Goal: Information Seeking & Learning: Learn about a topic

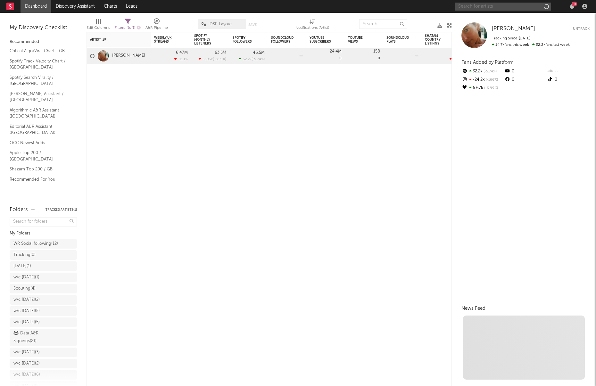
click at [494, 8] on input "text" at bounding box center [503, 7] width 96 height 8
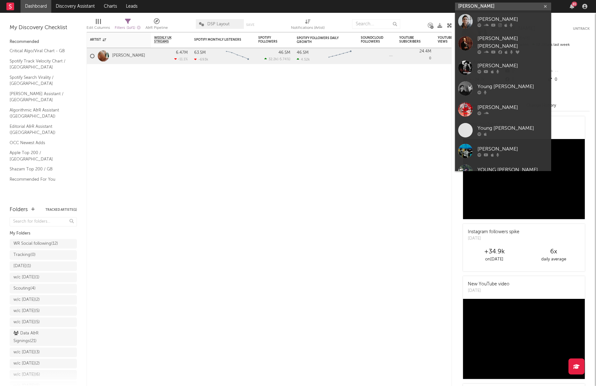
drag, startPoint x: 482, startPoint y: 7, endPoint x: 434, endPoint y: 6, distance: 48.7
click at [434, 6] on nav "Dashboard Discovery Assistant Charts Leads [PERSON_NAME] 81" at bounding box center [298, 6] width 596 height 13
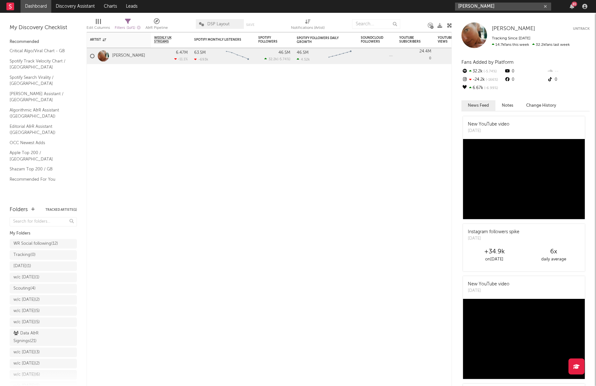
paste input "[URL][DOMAIN_NAME]"
click at [481, 8] on input "https://open.spotify.com/track/4SjfsqsR3TIR3SO7kcTlFX?si=bcc272babfcf4174" at bounding box center [503, 7] width 96 height 8
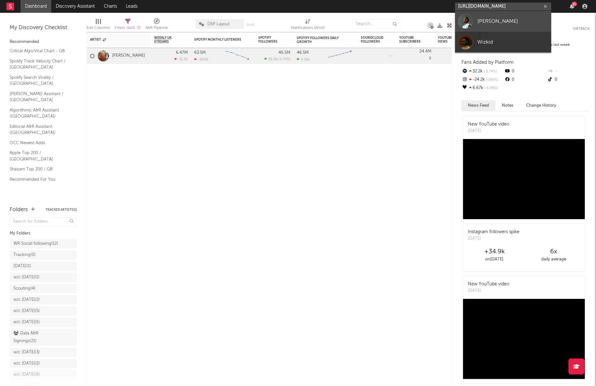
type input "https://open.spotify.com/track/4SjfsqsR3TIR3SO7kcTlFX?si=bcc272babfcf4174"
click at [477, 15] on link "[PERSON_NAME]" at bounding box center [503, 21] width 96 height 21
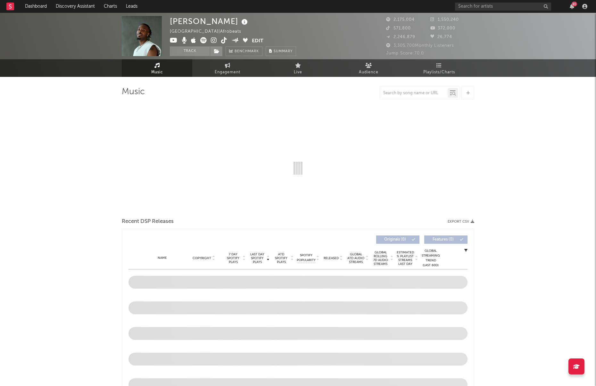
select select "6m"
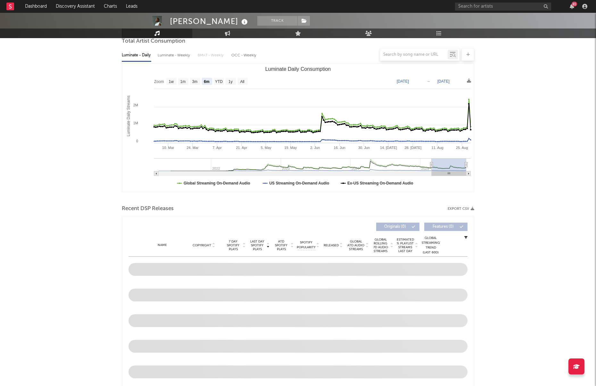
scroll to position [230, 0]
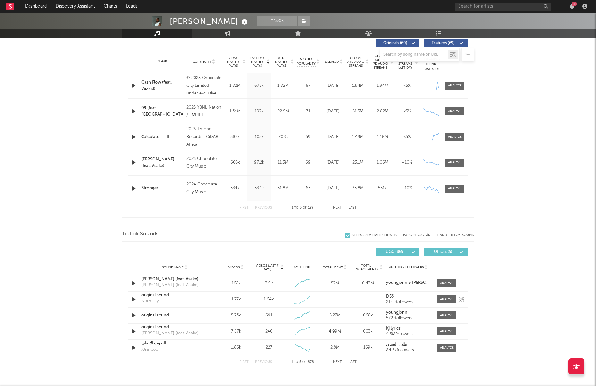
click at [133, 298] on icon "button" at bounding box center [133, 299] width 7 height 8
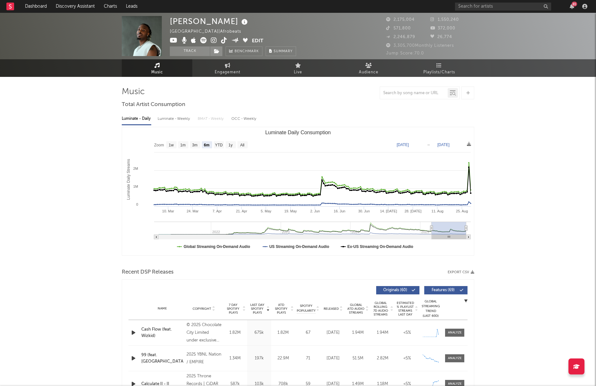
click at [225, 41] on icon at bounding box center [224, 40] width 6 height 6
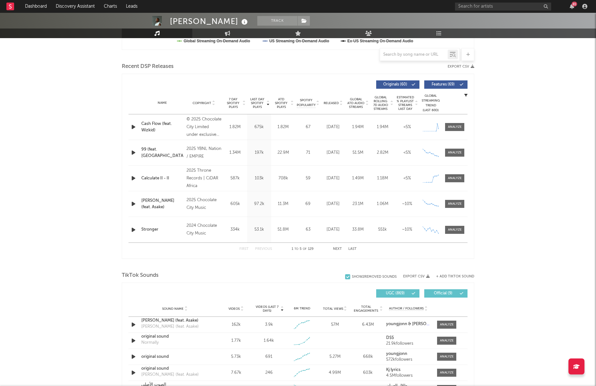
scroll to position [363, 0]
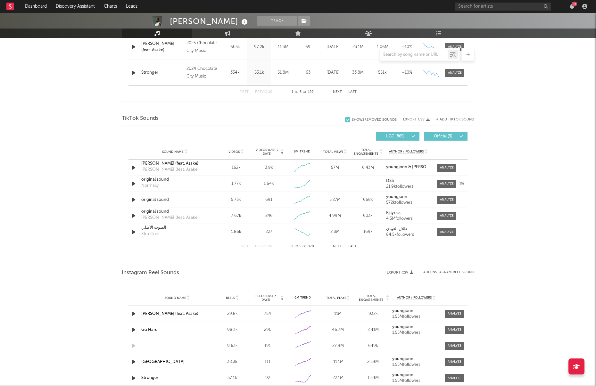
click at [154, 179] on div "original sound" at bounding box center [174, 180] width 67 height 6
click at [338, 246] on button "Next" at bounding box center [337, 247] width 9 height 4
click at [265, 247] on button "Previous" at bounding box center [263, 247] width 17 height 4
click at [129, 198] on div at bounding box center [133, 200] width 11 height 8
click at [146, 199] on div "original sound" at bounding box center [174, 200] width 67 height 6
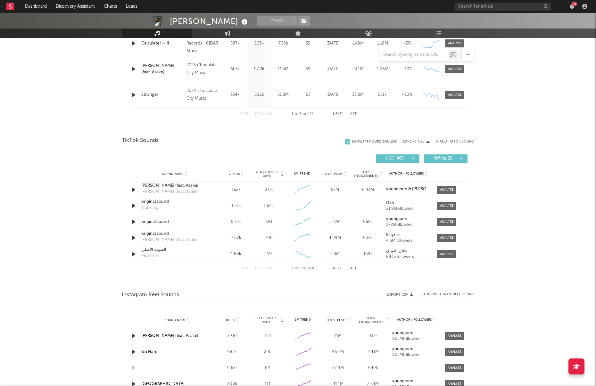
scroll to position [420, 0]
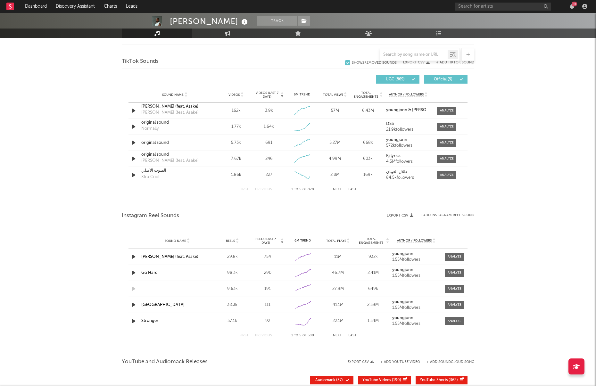
click at [336, 191] on div "First Previous 1 to 5 of 878 Next Last" at bounding box center [297, 189] width 117 height 12
click at [235, 94] on span "Videos" at bounding box center [233, 95] width 11 height 4
click at [335, 190] on button "Next" at bounding box center [337, 190] width 9 height 4
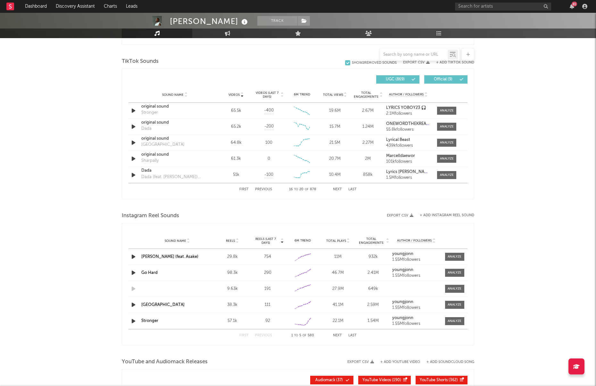
click at [335, 190] on button "Next" at bounding box center [337, 190] width 9 height 4
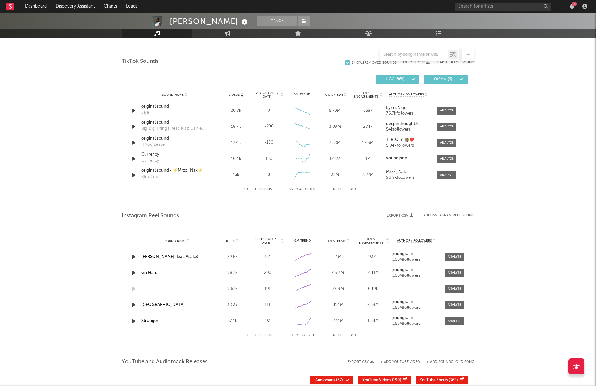
click at [335, 190] on button "Next" at bounding box center [337, 190] width 9 height 4
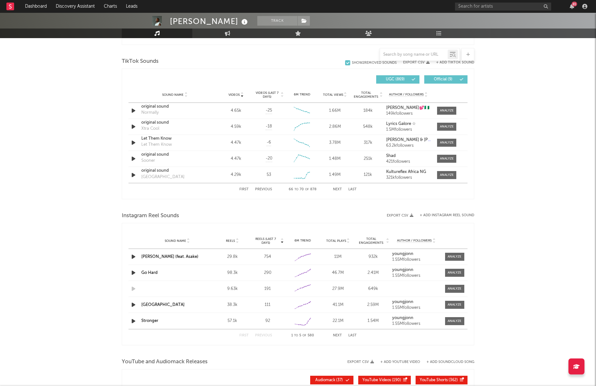
click at [335, 190] on button "Next" at bounding box center [337, 190] width 9 height 4
click at [336, 190] on button "Next" at bounding box center [337, 190] width 9 height 4
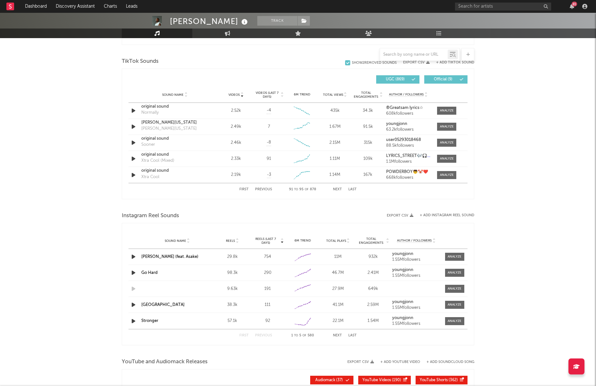
click at [336, 190] on button "Next" at bounding box center [337, 190] width 9 height 4
click at [336, 189] on button "Next" at bounding box center [337, 190] width 9 height 4
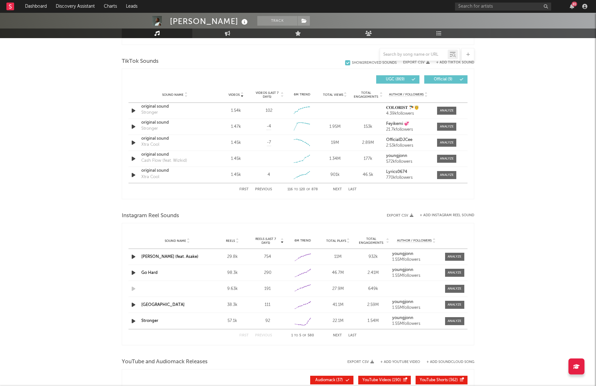
click at [336, 189] on button "Next" at bounding box center [337, 190] width 9 height 4
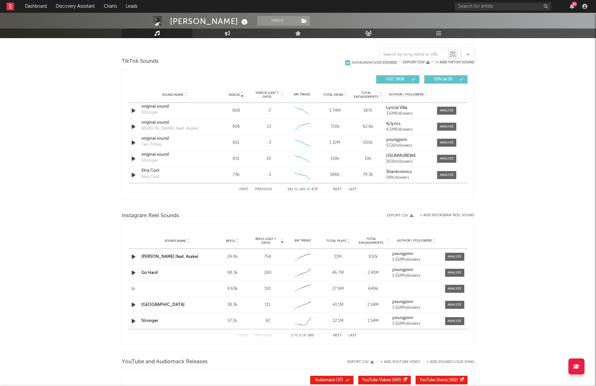
scroll to position [383, 0]
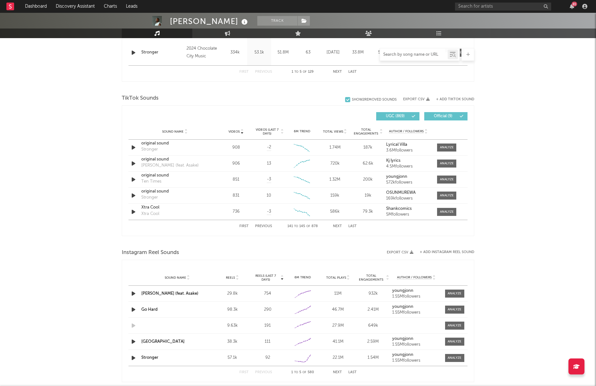
click at [424, 52] on input "text" at bounding box center [414, 54] width 68 height 5
drag, startPoint x: 447, startPoint y: 96, endPoint x: 446, endPoint y: 100, distance: 3.9
click at [447, 96] on div "+ Add TikTok Sound" at bounding box center [452, 99] width 45 height 6
click at [447, 98] on button "+ Add TikTok Sound" at bounding box center [455, 100] width 38 height 4
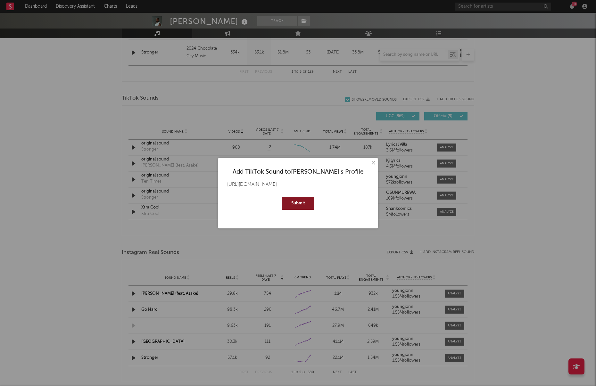
scroll to position [0, 26]
type input "https://www.tiktok.com/music/Cash-Flow-feat-Wizkid-7542783810637318161"
click at [294, 198] on button "Submit" at bounding box center [298, 203] width 32 height 13
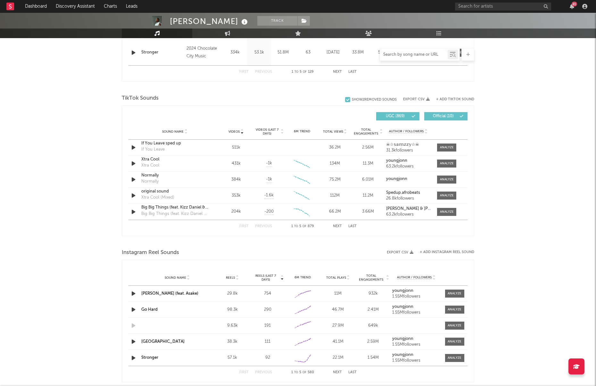
click at [394, 53] on input "text" at bounding box center [414, 54] width 68 height 5
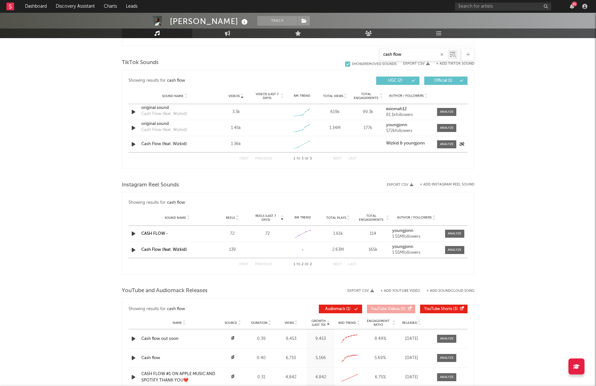
scroll to position [313, 0]
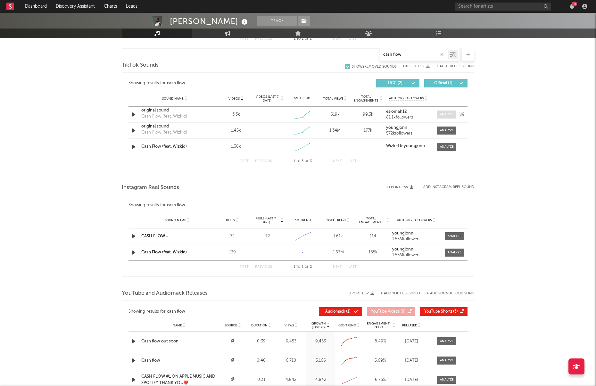
type input "cash flow"
click at [454, 112] on span at bounding box center [446, 115] width 19 height 8
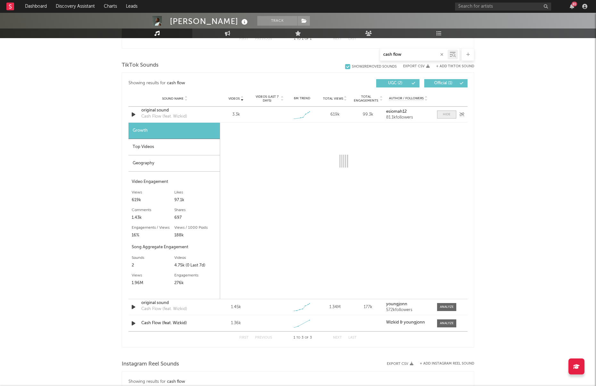
scroll to position [313, 0]
select select "1w"
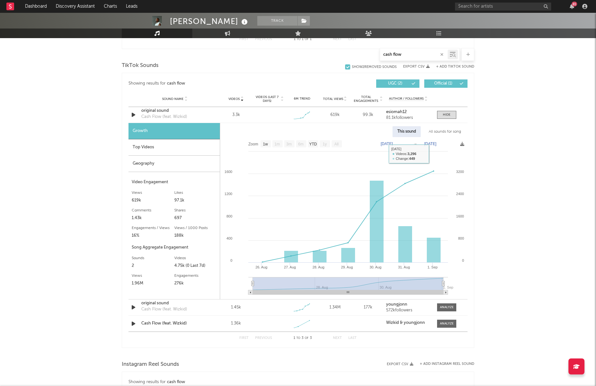
click at [446, 133] on div "All sounds for song" at bounding box center [445, 131] width 42 height 11
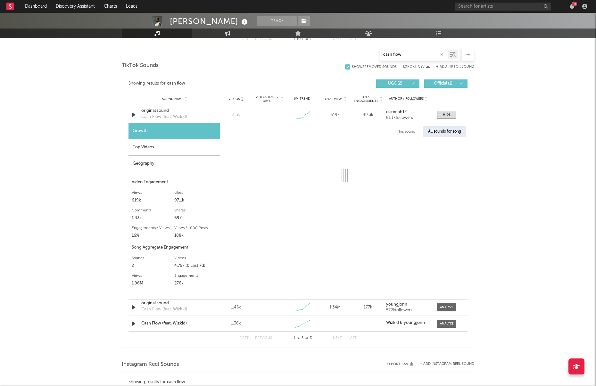
select select "1w"
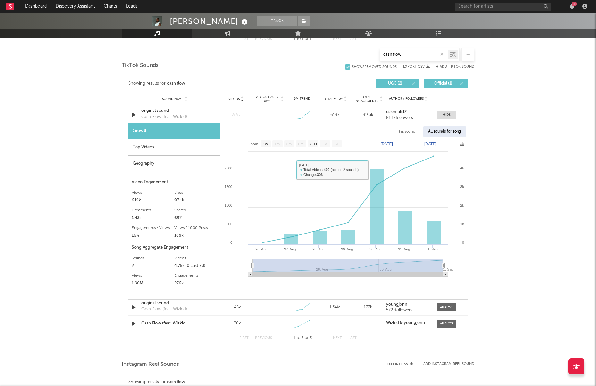
click at [167, 162] on div "Geography" at bounding box center [173, 164] width 91 height 16
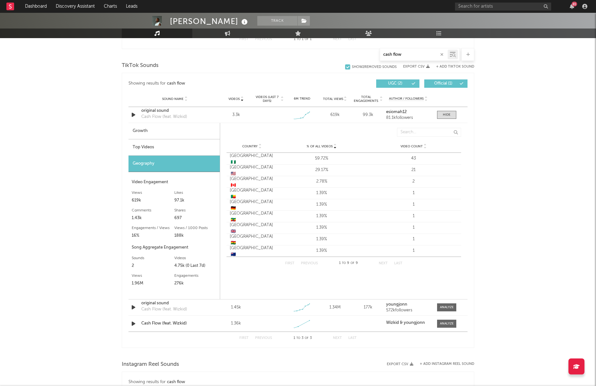
drag, startPoint x: 403, startPoint y: 54, endPoint x: 358, endPoint y: 50, distance: 45.0
click at [358, 50] on div "cash flow" at bounding box center [298, 54] width 352 height 13
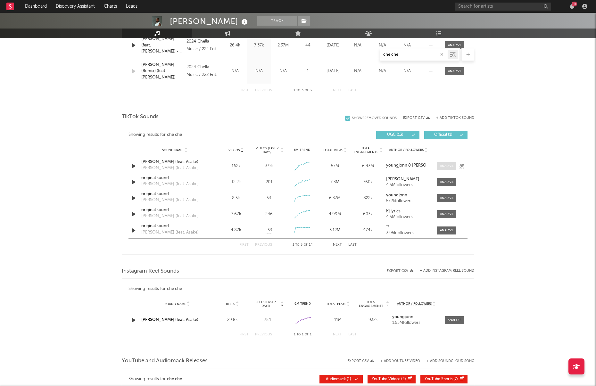
type input "che che"
click at [441, 166] on div at bounding box center [447, 166] width 14 height 5
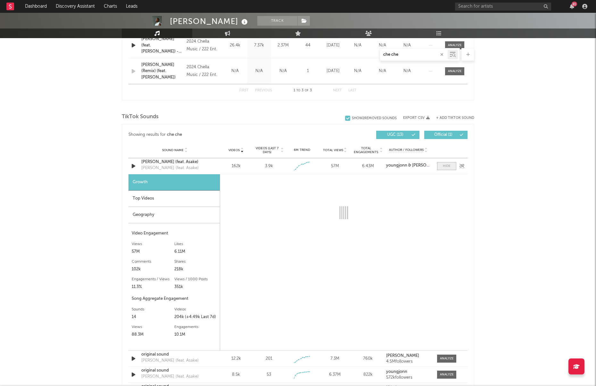
select select "1w"
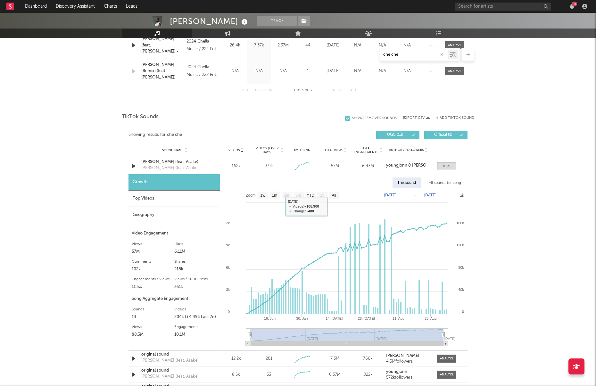
drag, startPoint x: 438, startPoint y: 184, endPoint x: 432, endPoint y: 184, distance: 5.8
click at [438, 184] on div "All sounds for song" at bounding box center [445, 182] width 42 height 11
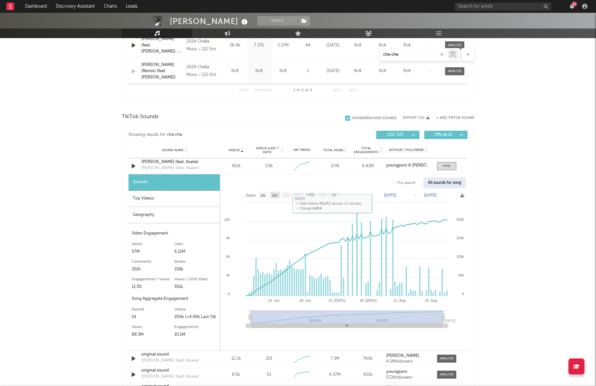
drag, startPoint x: 276, startPoint y: 194, endPoint x: 290, endPoint y: 195, distance: 14.5
click at [276, 194] on text "1m" at bounding box center [274, 195] width 5 height 4
select select "1m"
type input "2025-08-01"
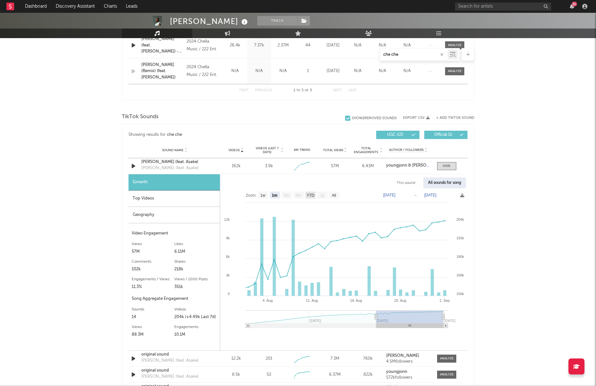
click at [313, 194] on text "YTD" at bounding box center [311, 195] width 8 height 4
select select "YTD"
type input "2025-06-04"
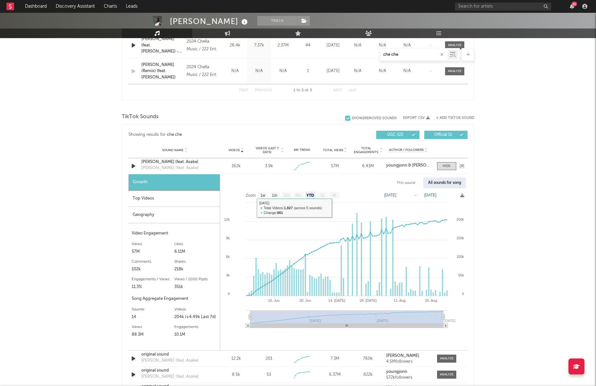
click at [171, 160] on div "Che Che (feat. Asake)" at bounding box center [174, 162] width 67 height 6
click at [440, 54] on button "button" at bounding box center [441, 55] width 5 height 6
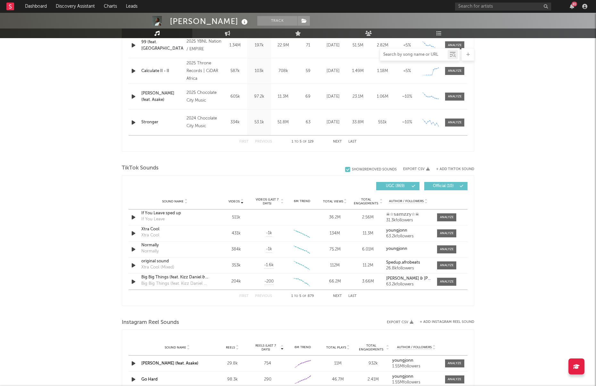
click at [392, 55] on input "text" at bounding box center [414, 54] width 68 height 5
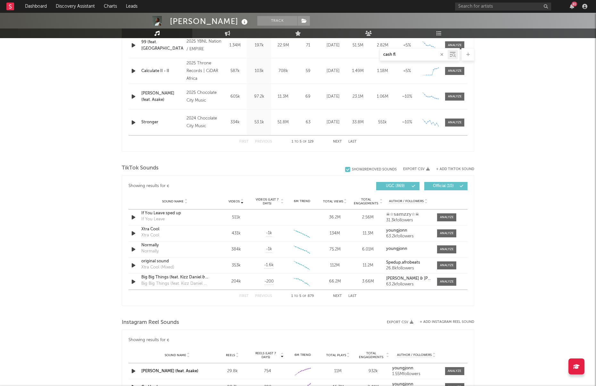
type input "cash flo"
select select "1w"
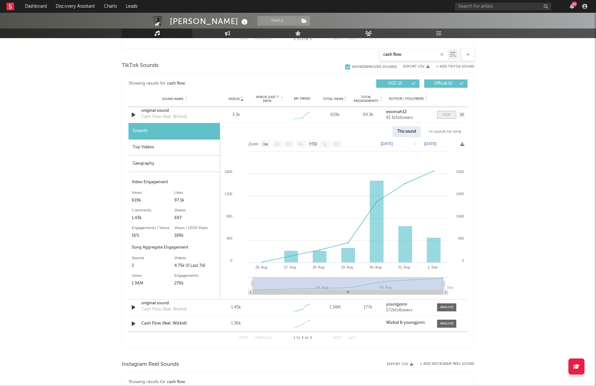
type input "cash flow"
click at [446, 116] on div at bounding box center [447, 114] width 8 height 5
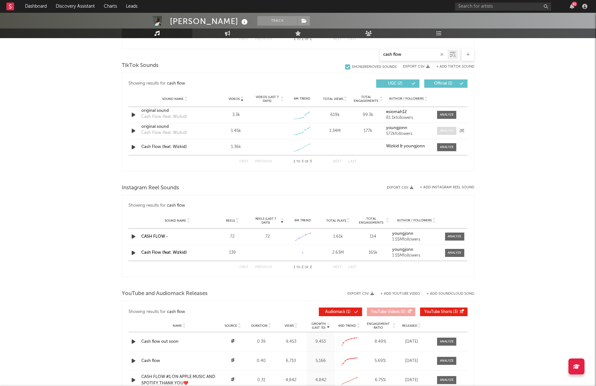
click at [446, 134] on span at bounding box center [446, 131] width 19 height 8
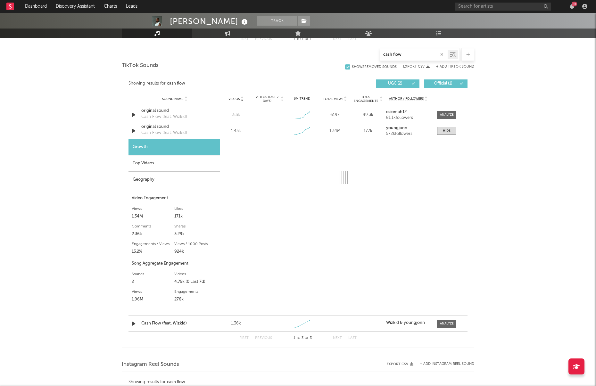
select select "1w"
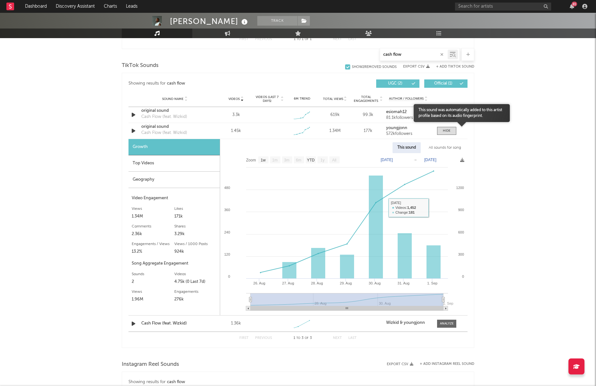
click at [453, 130] on div at bounding box center [462, 127] width 96 height 11
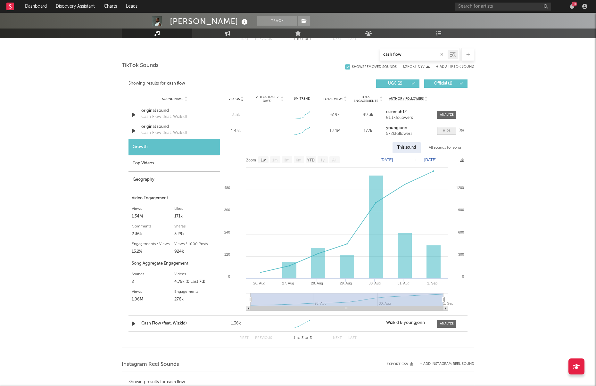
click at [443, 129] on div at bounding box center [447, 130] width 8 height 5
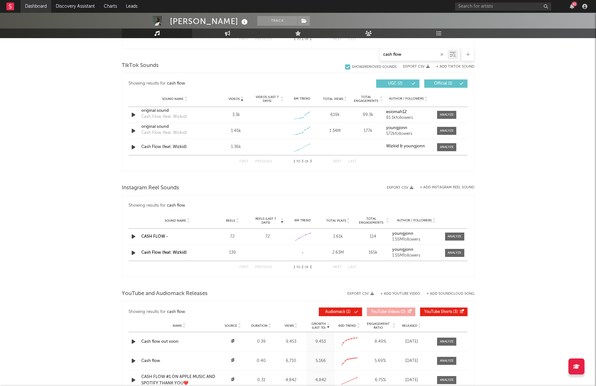
click at [47, 4] on link "Dashboard" at bounding box center [36, 6] width 31 height 13
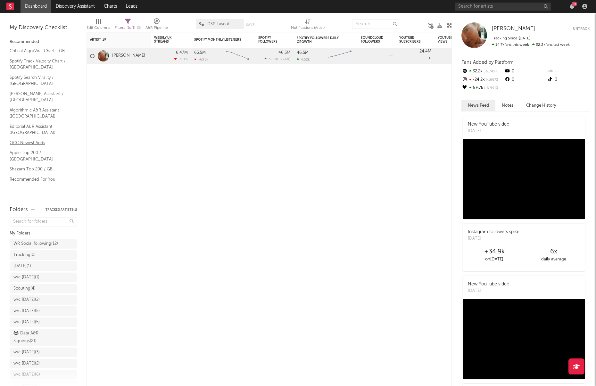
click at [34, 139] on link "OCC Newest Adds" at bounding box center [40, 142] width 61 height 7
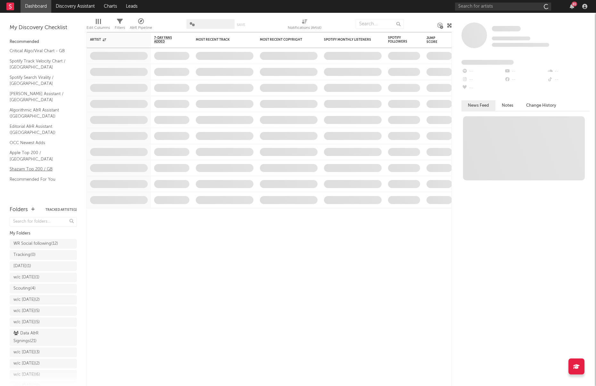
click at [29, 166] on link "Shazam Top 200 / GB" at bounding box center [40, 169] width 61 height 7
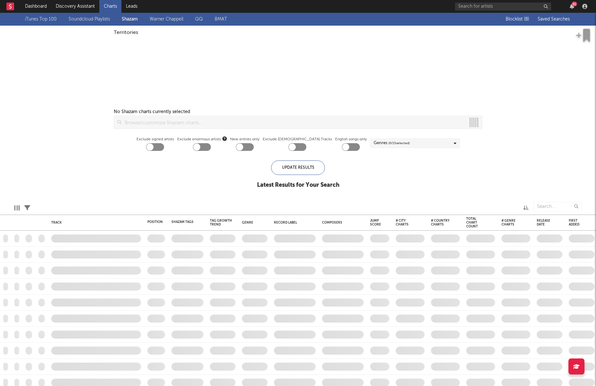
checkbox input "true"
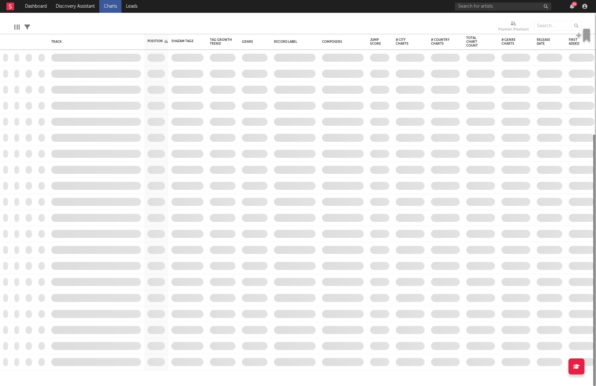
click at [207, 110] on div "Track Position Position Change Shazam Tags 7D Change Tag Growth Trend Genre Rec…" at bounding box center [298, 109] width 597 height 554
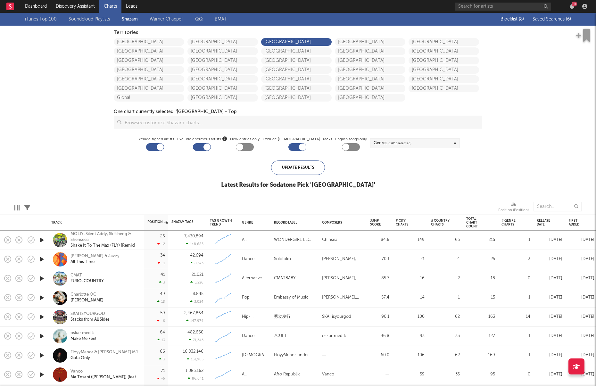
click at [555, 22] on div "Blocklist ( 8 ) Saved Searches ( 6 )" at bounding box center [531, 19] width 80 height 13
click at [555, 19] on span "Saved Searches ( 6 )" at bounding box center [551, 19] width 38 height 4
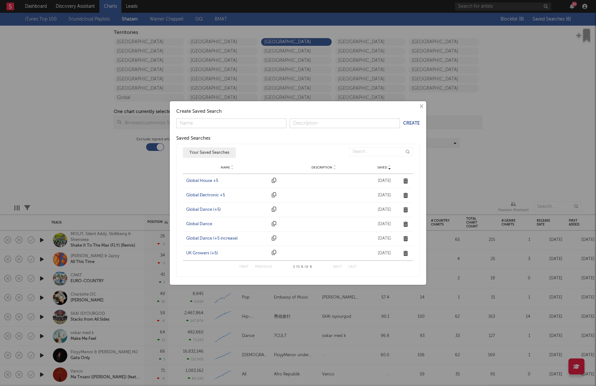
click at [203, 251] on div "UK Growers (+5)" at bounding box center [227, 253] width 82 height 6
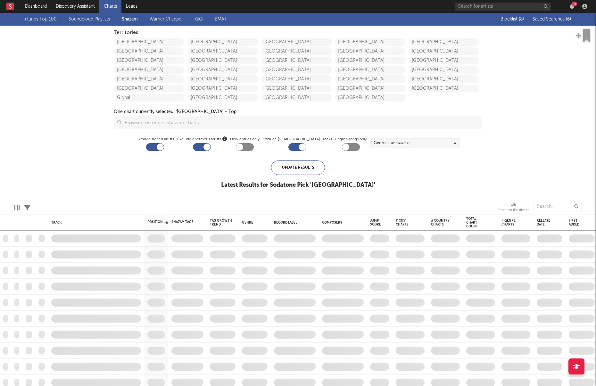
click at [82, 160] on div "iTunes Top 100 Soundcloud Playlists Shazam Warner Chappell QQ BMAT Blocklist ( …" at bounding box center [298, 104] width 596 height 183
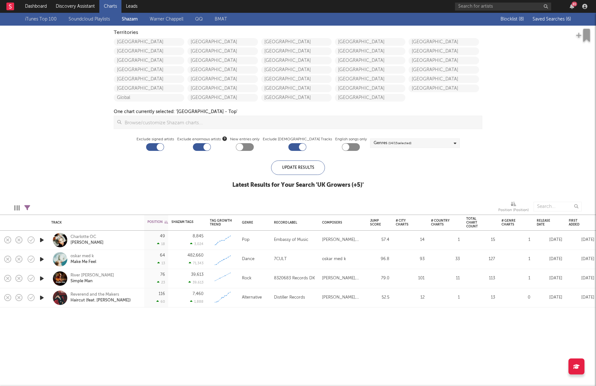
click at [42, 238] on icon "button" at bounding box center [41, 240] width 7 height 8
click at [42, 238] on icon "button" at bounding box center [41, 240] width 6 height 8
click at [41, 280] on icon "button" at bounding box center [41, 279] width 7 height 8
click at [41, 280] on icon "button" at bounding box center [41, 279] width 6 height 8
click at [42, 279] on icon "button" at bounding box center [41, 279] width 7 height 8
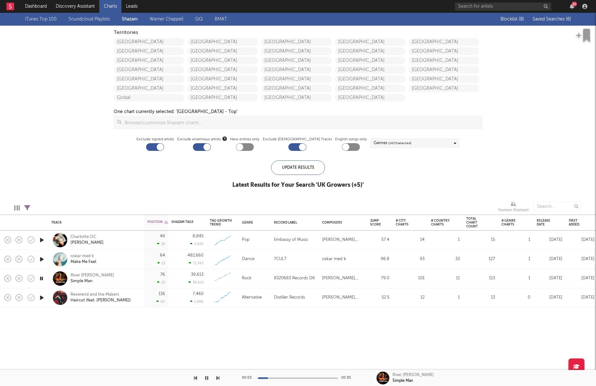
click at [44, 279] on icon "button" at bounding box center [41, 279] width 6 height 8
click at [555, 17] on span "Saved Searches ( 6 )" at bounding box center [551, 19] width 38 height 4
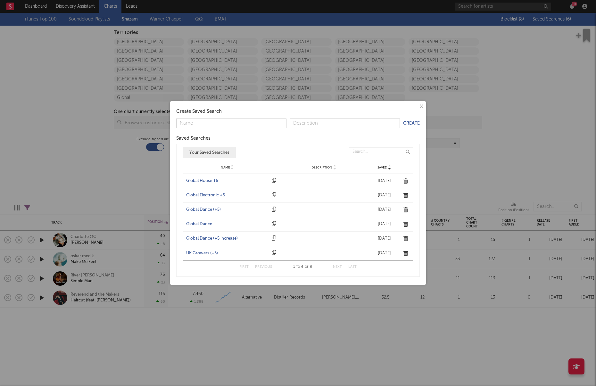
click at [198, 207] on div "Global Dance (+5)" at bounding box center [227, 210] width 82 height 6
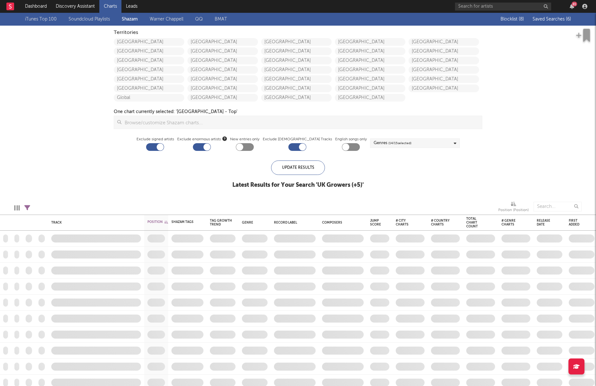
checkbox input "true"
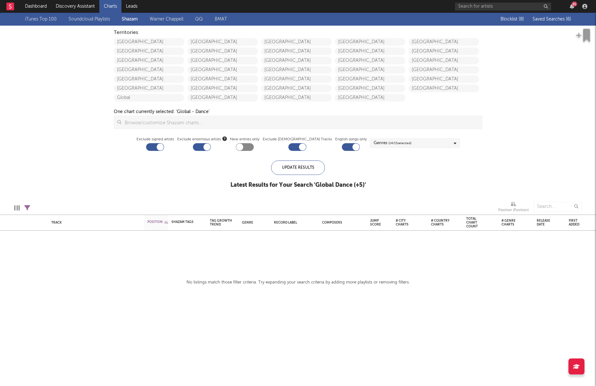
click at [565, 21] on span "Saved Searches ( 6 )" at bounding box center [551, 19] width 38 height 4
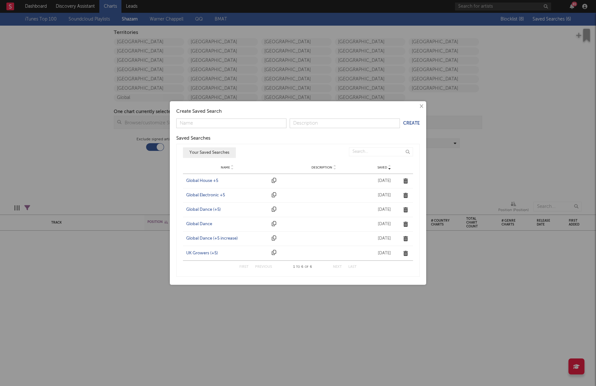
click at [211, 197] on div "Global Electronic +5" at bounding box center [227, 195] width 82 height 6
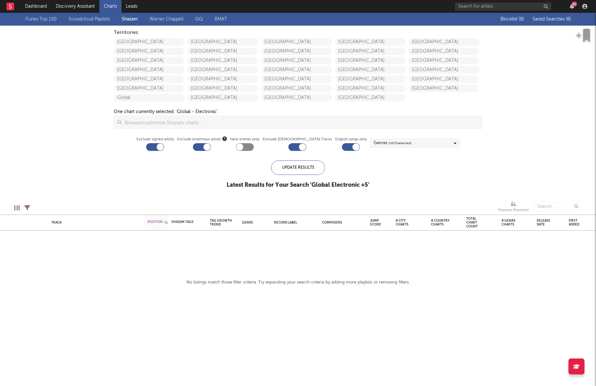
click at [546, 18] on span "Saved Searches ( 6 )" at bounding box center [551, 19] width 38 height 4
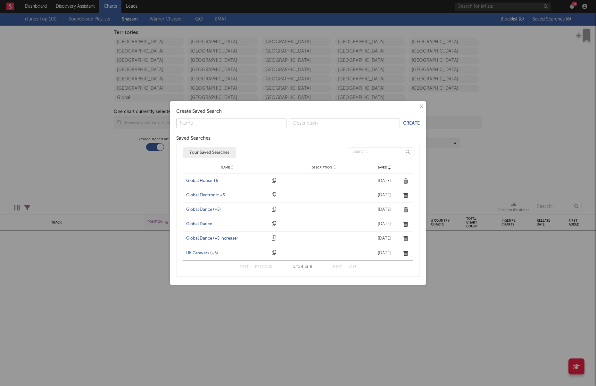
click at [215, 180] on div "Global House +5" at bounding box center [227, 181] width 82 height 6
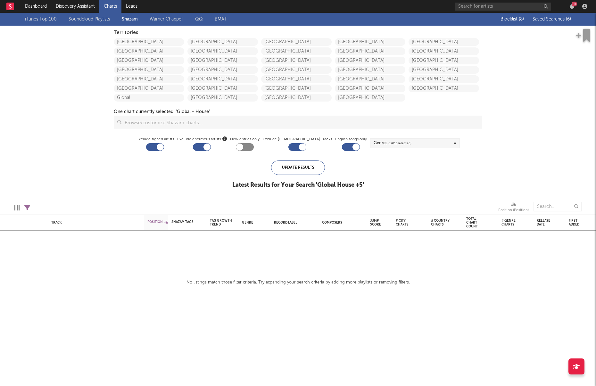
click at [116, 152] on div "Territories United States Canada Australia China Japan New Zealand Global Mexic…" at bounding box center [298, 90] width 375 height 128
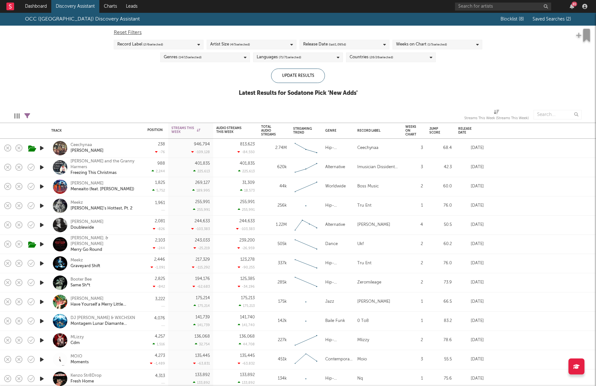
click at [421, 47] on div "Weeks on Chart ( 1 / 5 selected)" at bounding box center [421, 45] width 51 height 8
drag, startPoint x: 398, startPoint y: 83, endPoint x: 412, endPoint y: 85, distance: 14.5
click at [398, 83] on div at bounding box center [398, 83] width 5 height 5
click at [396, 83] on input "Up to 6 months" at bounding box center [396, 84] width 0 height 8
click at [309, 75] on div "Update Results" at bounding box center [298, 76] width 54 height 14
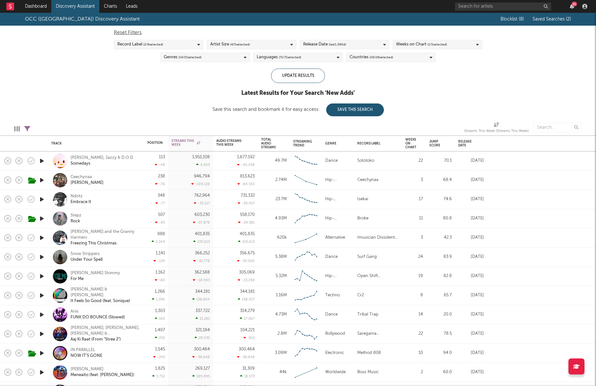
click at [70, 7] on link "Discovery Assistant" at bounding box center [75, 6] width 48 height 13
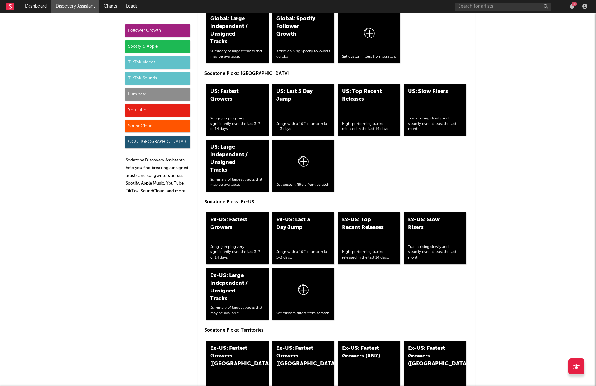
scroll to position [3294, 0]
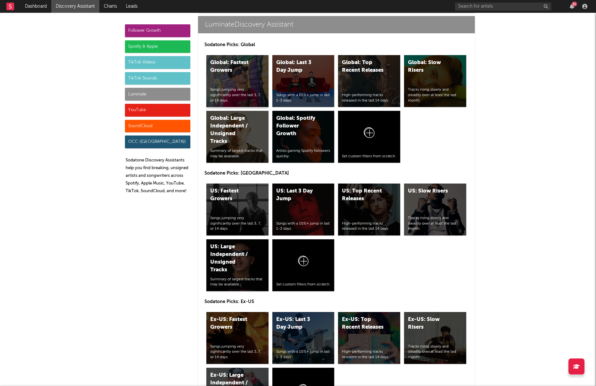
click at [248, 91] on div "Songs jumping very significantly over the last 3, 7, or 14 days." at bounding box center [237, 95] width 54 height 16
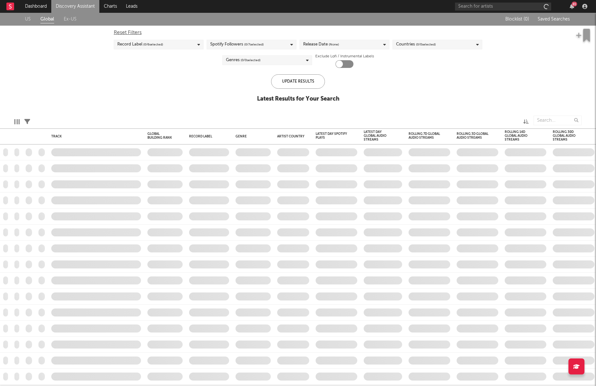
checkbox input "true"
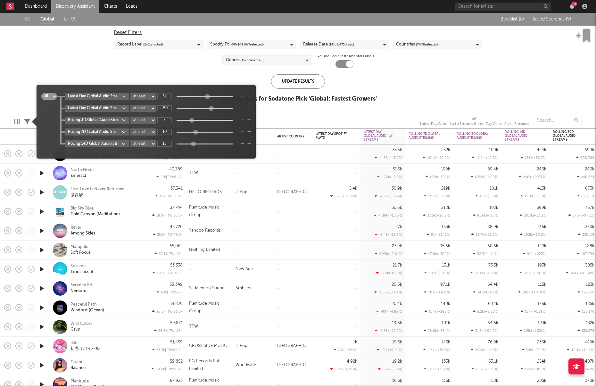
click at [29, 120] on icon at bounding box center [27, 122] width 6 height 6
click at [47, 67] on div "US Global Ex-US Blocklist ( 8 ) Saved Searches ( 5 ) Reset Filters Record Label…" at bounding box center [298, 61] width 596 height 96
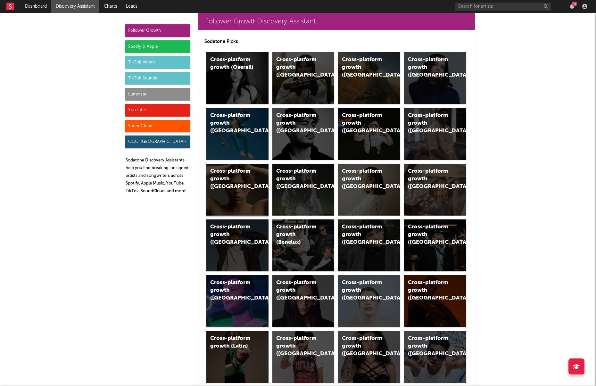
drag, startPoint x: 170, startPoint y: 93, endPoint x: 244, endPoint y: 140, distance: 87.8
click at [170, 93] on div "Luminate" at bounding box center [157, 94] width 65 height 13
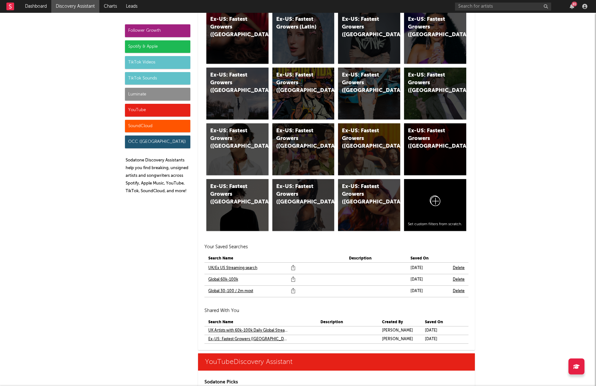
scroll to position [3851, 0]
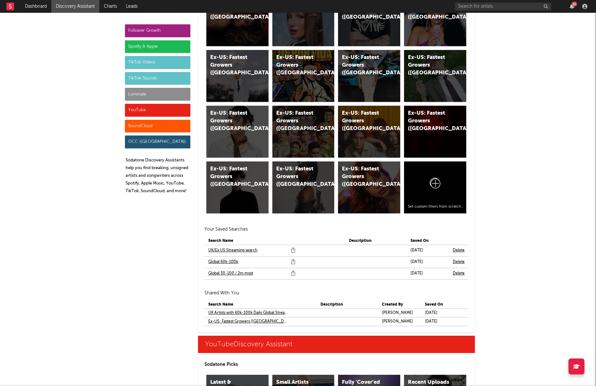
click at [230, 259] on link "Global 60k-100k" at bounding box center [223, 262] width 30 height 8
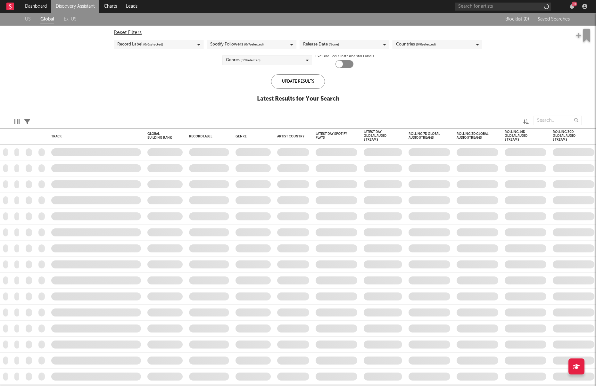
checkbox input "true"
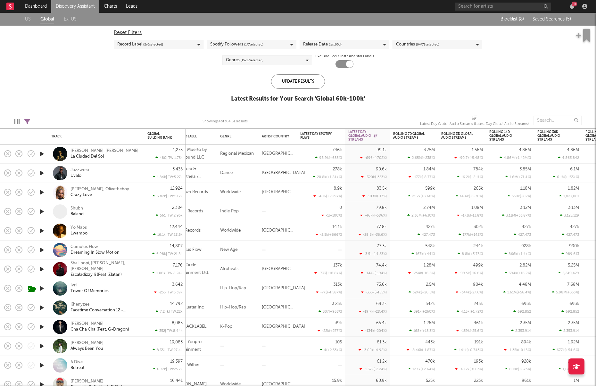
select select "between"
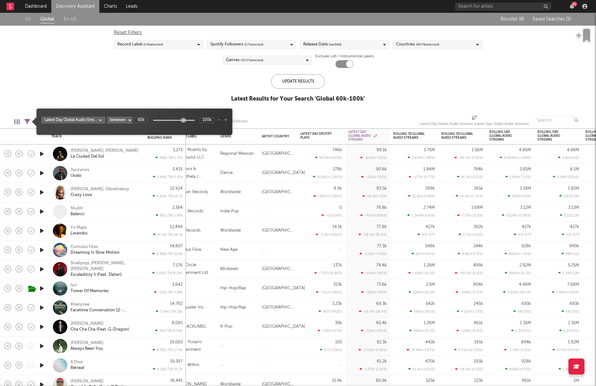
click at [24, 120] on icon at bounding box center [27, 122] width 6 height 6
type input "1.95M"
drag, startPoint x: 185, startPoint y: 121, endPoint x: 193, endPoint y: 121, distance: 8.0
click at [193, 121] on div at bounding box center [192, 120] width 5 height 5
click at [310, 82] on div "Update Results" at bounding box center [298, 81] width 54 height 14
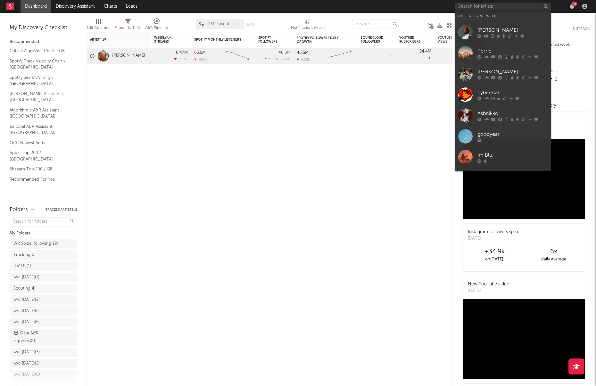
click at [489, 5] on input "text" at bounding box center [503, 7] width 96 height 8
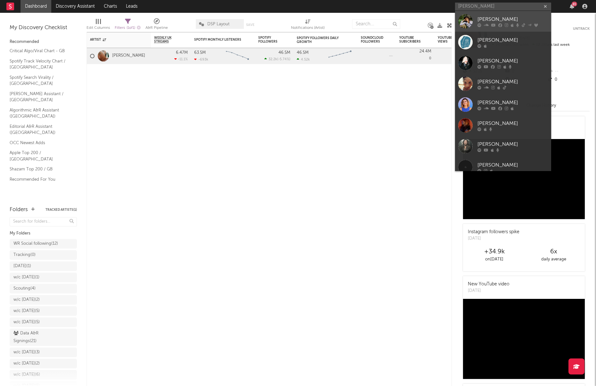
type input "[PERSON_NAME]"
click at [472, 20] on div at bounding box center [465, 21] width 14 height 14
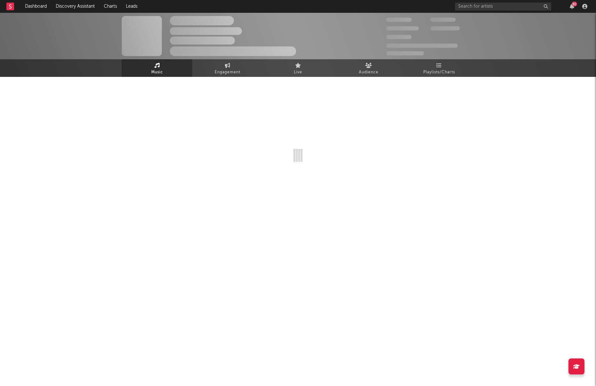
select select "6m"
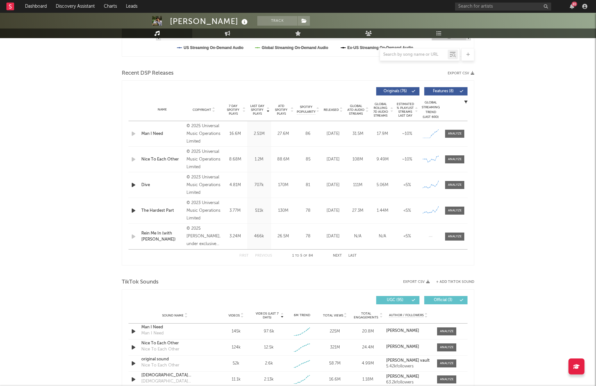
scroll to position [321, 0]
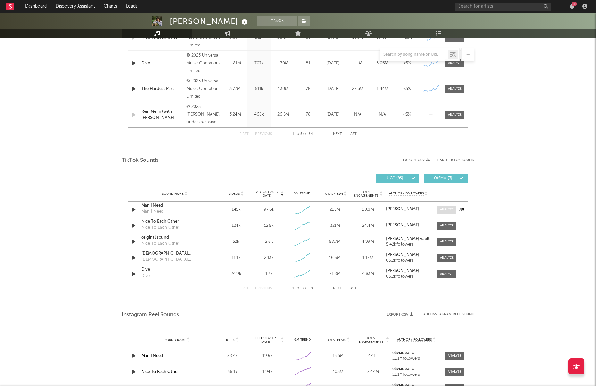
click at [442, 210] on div at bounding box center [447, 209] width 14 height 5
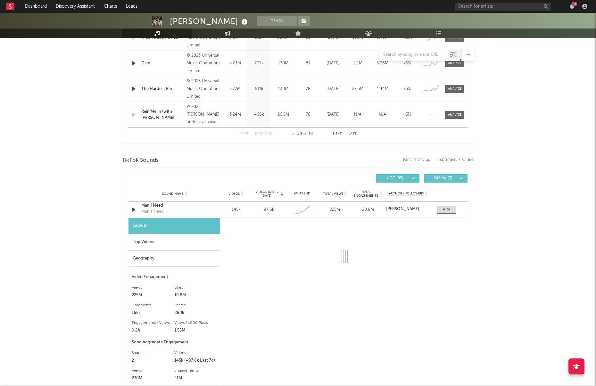
select select "1w"
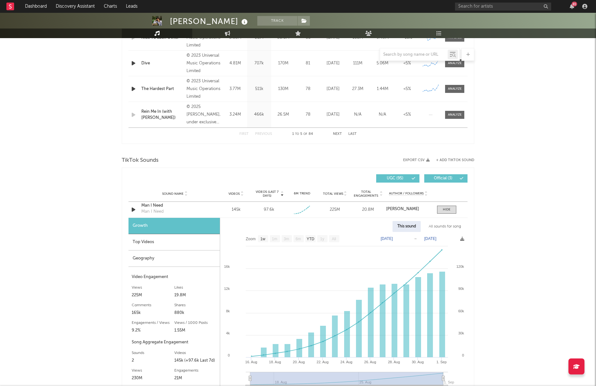
click at [153, 241] on div "Top Videos" at bounding box center [173, 242] width 91 height 16
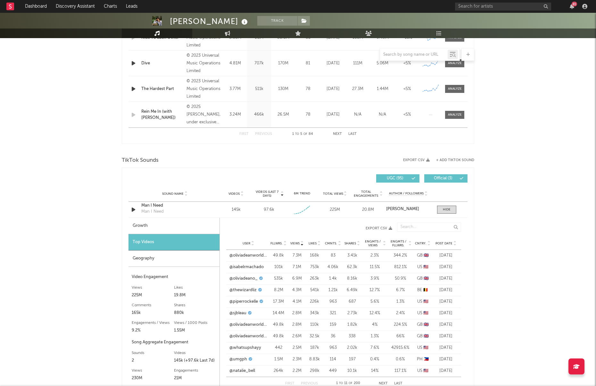
click at [449, 245] on span "Post Date" at bounding box center [443, 244] width 17 height 4
click at [248, 290] on link "@erikthurza" at bounding box center [240, 290] width 23 height 6
click at [241, 256] on link "@brsiany" at bounding box center [238, 255] width 18 height 6
click at [246, 268] on link "@oliviadeano_" at bounding box center [243, 267] width 28 height 6
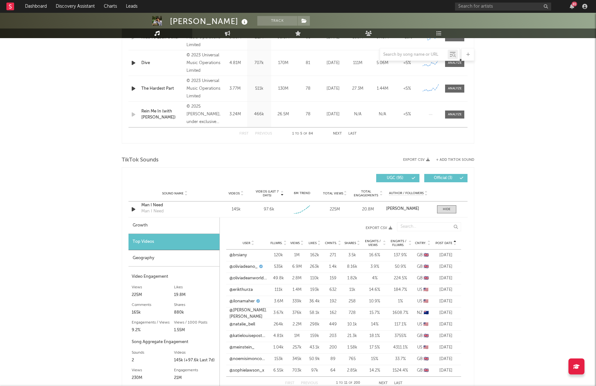
scroll to position [392, 0]
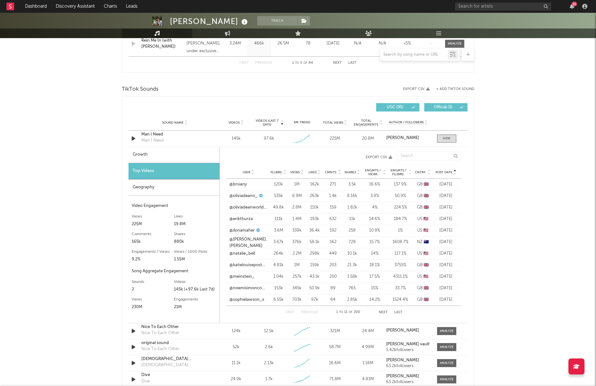
drag, startPoint x: 445, startPoint y: 330, endPoint x: 434, endPoint y: 305, distance: 27.3
click at [445, 330] on div at bounding box center [447, 331] width 14 height 5
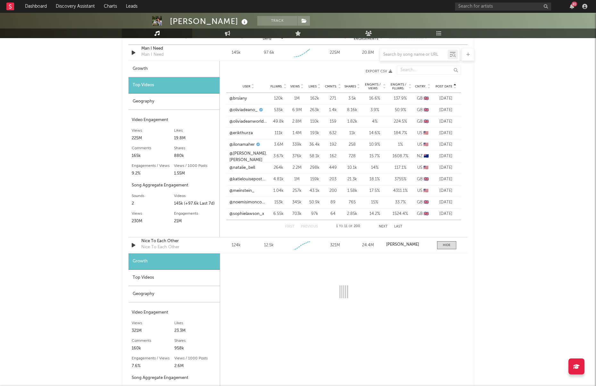
scroll to position [498, 0]
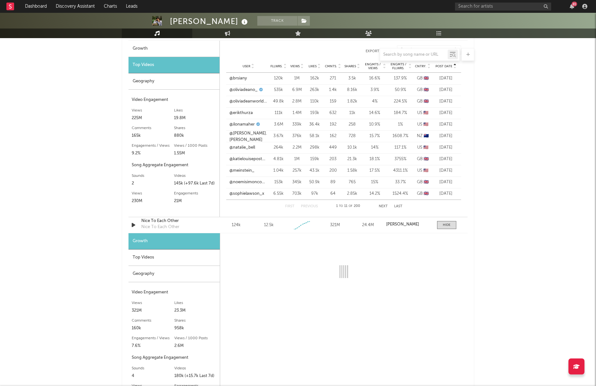
select select "1w"
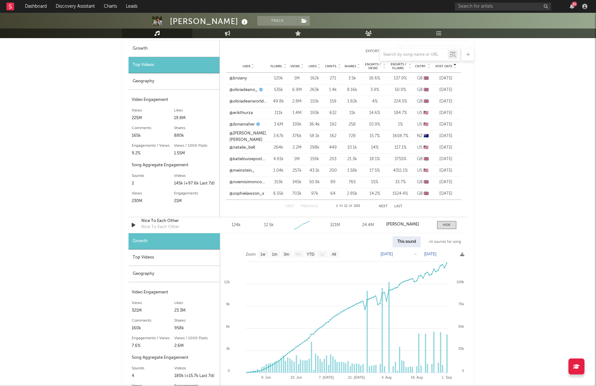
click at [213, 256] on div "Top Videos" at bounding box center [173, 258] width 91 height 16
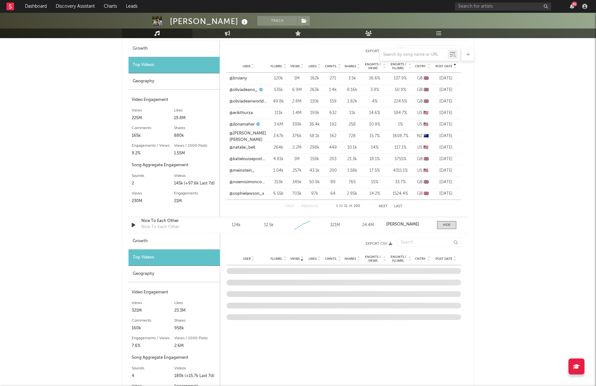
click at [452, 255] on div "User Fllwrs. Views Likes Cmnts. Shares Engmts / Views Engmts / Fllwrs. Cntry. P…" at bounding box center [343, 258] width 235 height 13
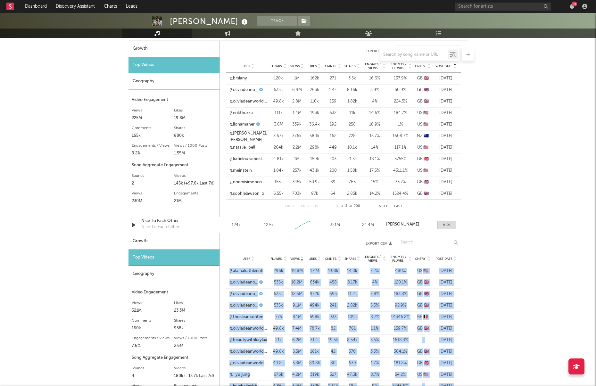
click at [452, 258] on div at bounding box center [454, 258] width 4 height 5
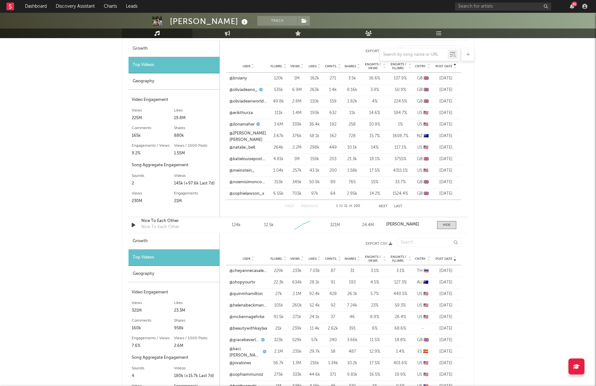
click at [506, 254] on div "[PERSON_NAME] Track [GEOGRAPHIC_DATA] | Alternative Edit Track Benchmark Summar…" at bounding box center [298, 175] width 596 height 1321
drag, startPoint x: 446, startPoint y: 257, endPoint x: 456, endPoint y: 259, distance: 10.1
click at [446, 257] on span "Post Date" at bounding box center [443, 259] width 17 height 4
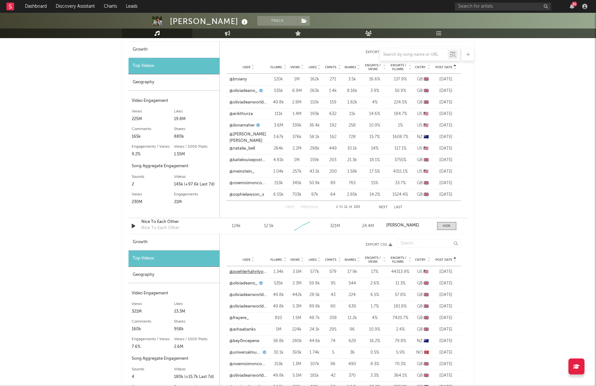
click at [247, 270] on link "@poehlerhahnlyonneexpress" at bounding box center [248, 272] width 38 height 6
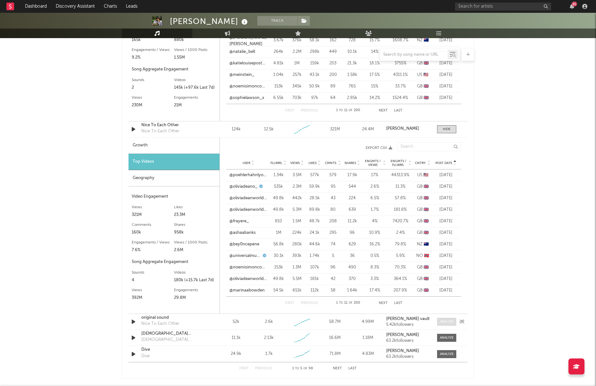
scroll to position [593, 0]
click at [448, 338] on div at bounding box center [447, 338] width 14 height 5
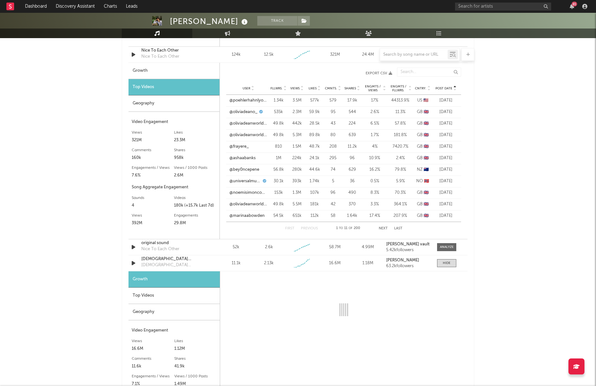
select select "1w"
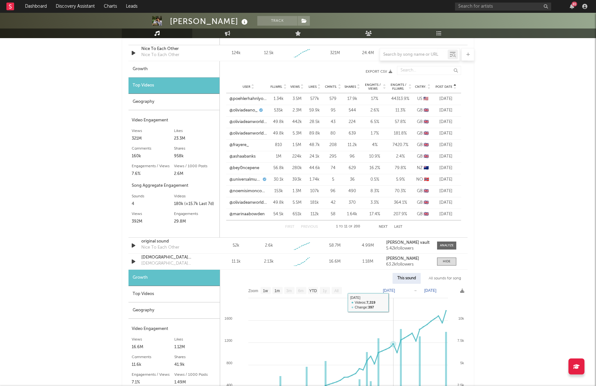
scroll to position [723, 0]
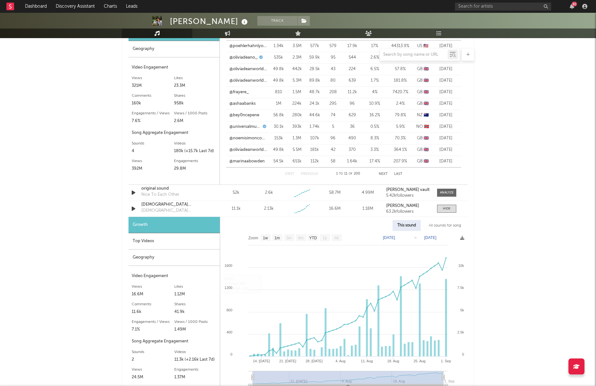
click at [443, 223] on div "All sounds for song" at bounding box center [445, 225] width 42 height 11
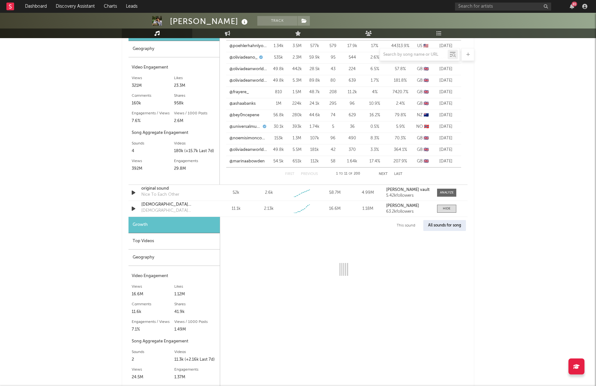
select select "1w"
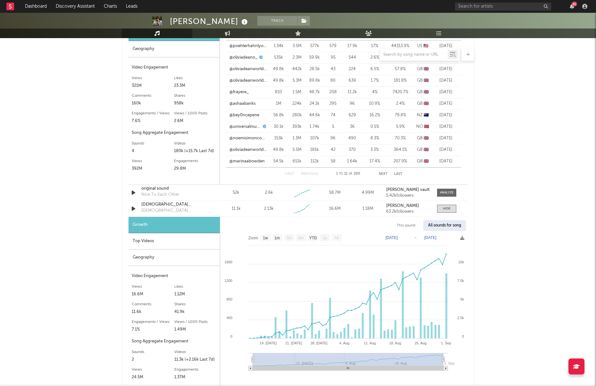
click at [185, 244] on div "Top Videos" at bounding box center [173, 241] width 91 height 16
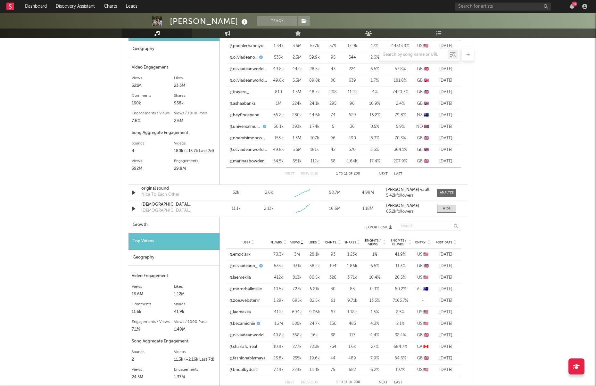
click at [276, 244] on div "Fllwrs." at bounding box center [278, 242] width 16 height 5
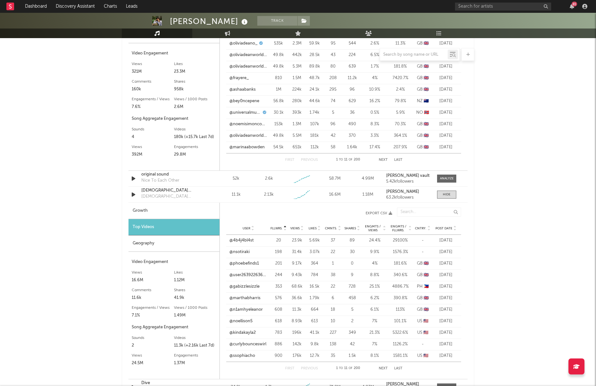
scroll to position [737, 0]
click at [386, 368] on button "Next" at bounding box center [383, 368] width 9 height 4
click at [309, 368] on button "Previous" at bounding box center [309, 368] width 17 height 4
click at [292, 226] on div "Views" at bounding box center [297, 228] width 14 height 5
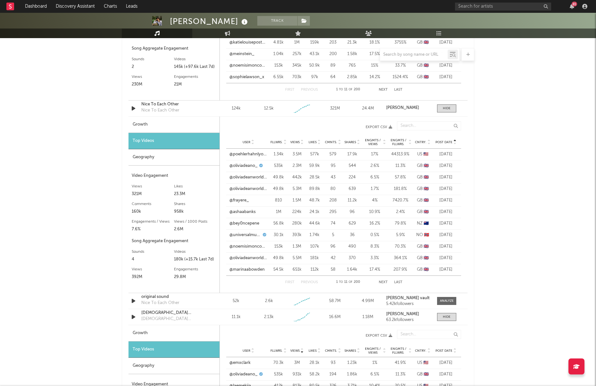
scroll to position [514, 0]
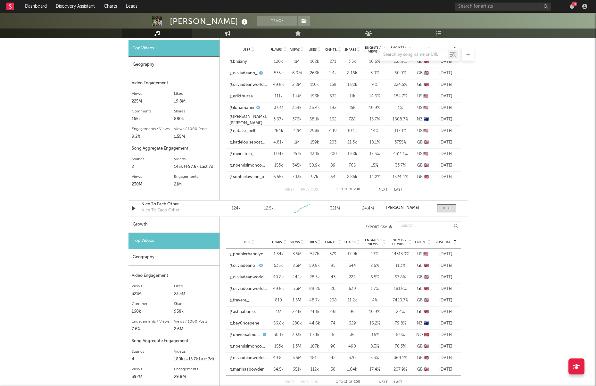
click at [300, 241] on icon at bounding box center [301, 241] width 3 height 3
click at [259, 301] on link "@thecleancontentclub" at bounding box center [248, 300] width 38 height 6
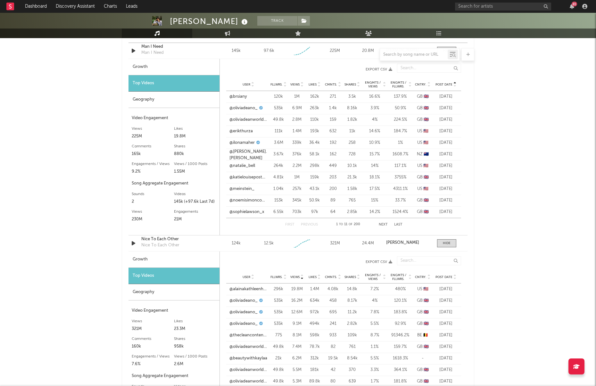
scroll to position [461, 0]
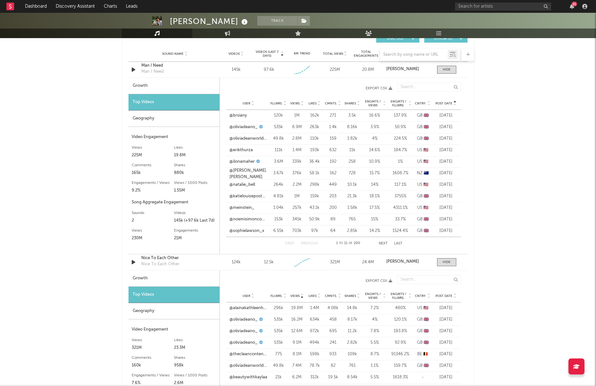
click at [274, 100] on div "User Fllwrs. Views Likes Cmnts. Shares Engmts / Views Engmts / Fllwrs. Cntry. P…" at bounding box center [343, 103] width 235 height 13
click at [273, 101] on div "Fllwrs." at bounding box center [278, 103] width 16 height 5
click at [256, 150] on link "@user032810200" at bounding box center [245, 150] width 33 height 6
click at [252, 163] on link "@aeliaeventillustration" at bounding box center [248, 162] width 38 height 6
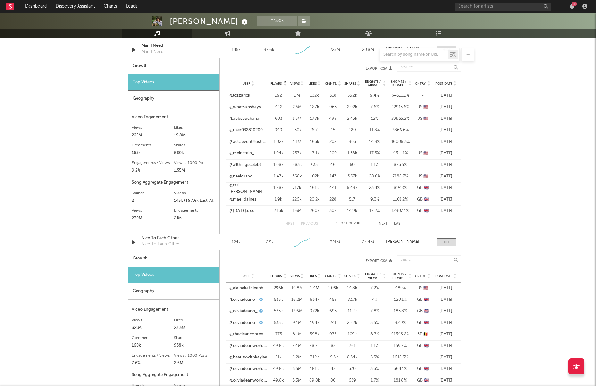
scroll to position [444, 0]
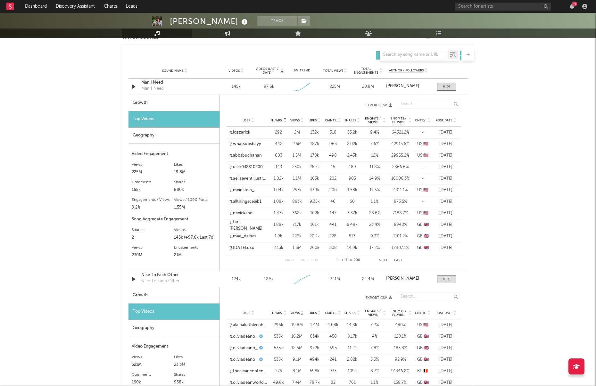
click at [443, 118] on div "Post Date" at bounding box center [446, 120] width 24 height 5
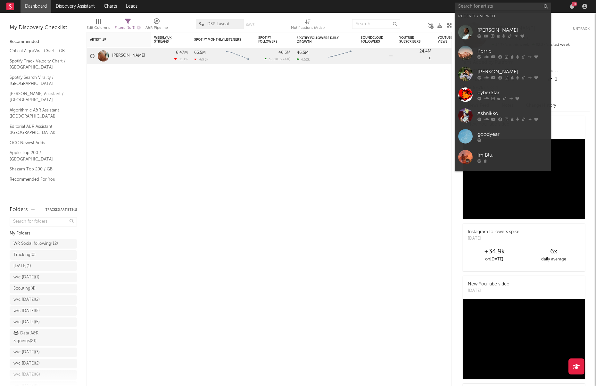
click at [474, 6] on input "text" at bounding box center [503, 7] width 96 height 8
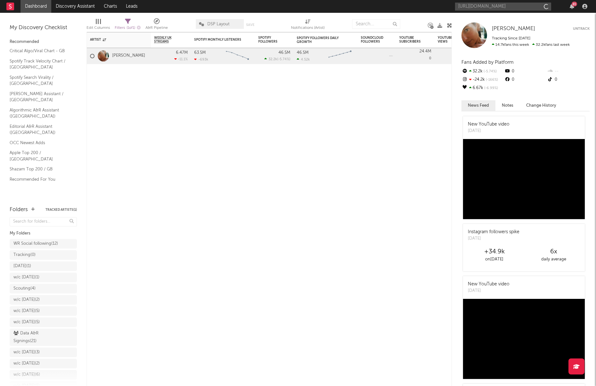
scroll to position [0, 84]
click at [497, 9] on input "[URL][DOMAIN_NAME]" at bounding box center [503, 7] width 96 height 8
type input "[URL][DOMAIN_NAME]"
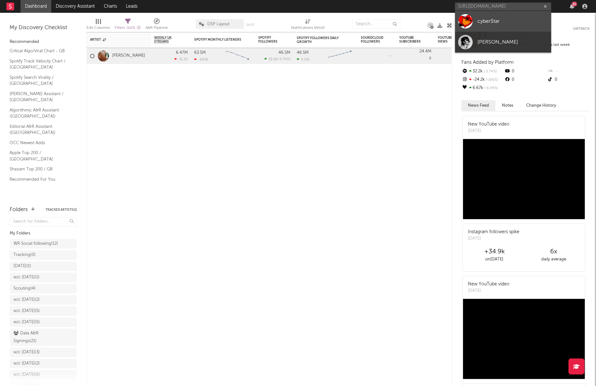
click at [510, 18] on div "cyber$tar" at bounding box center [512, 21] width 70 height 8
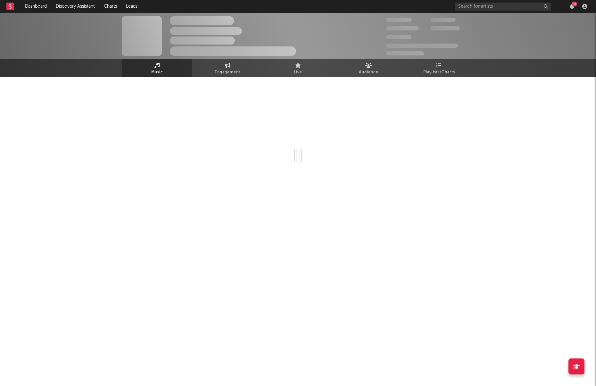
select select "1w"
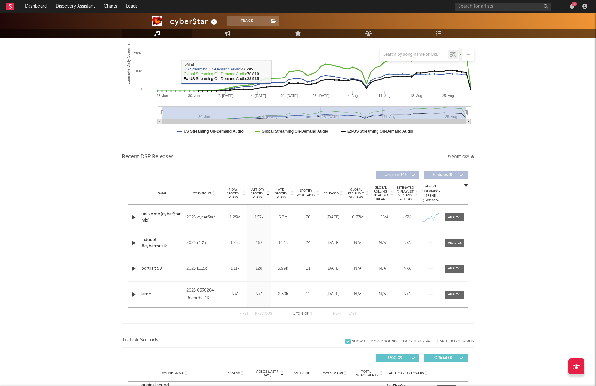
scroll to position [134, 0]
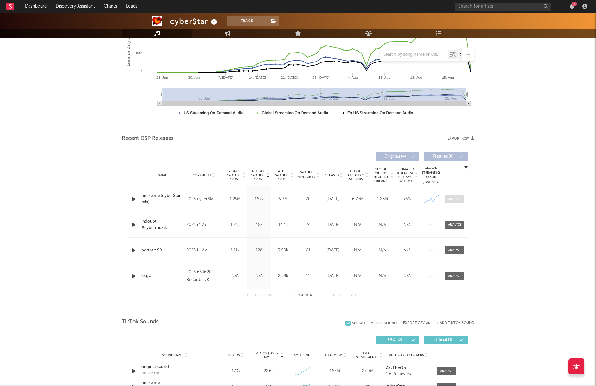
click at [458, 198] on div at bounding box center [455, 199] width 14 height 5
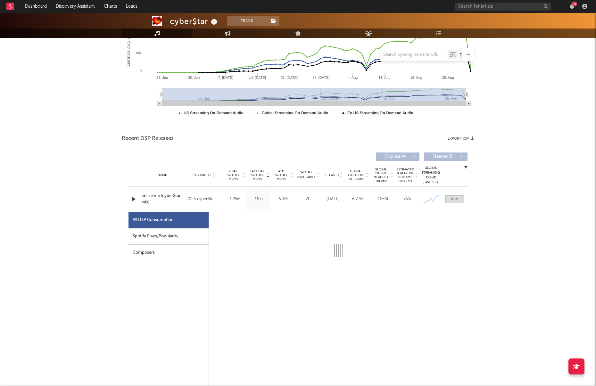
select select "1w"
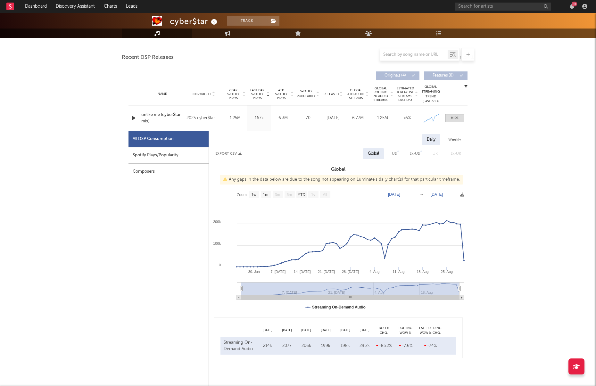
scroll to position [225, 0]
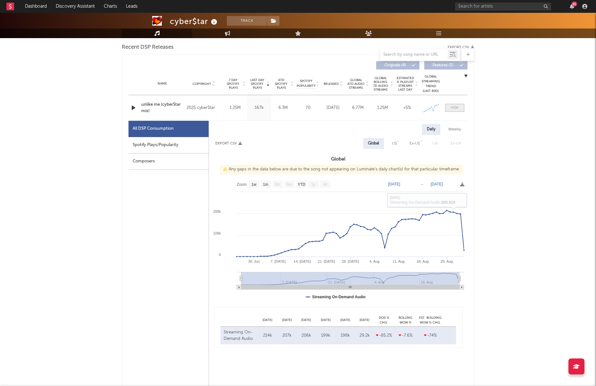
click at [450, 109] on span at bounding box center [454, 108] width 19 height 8
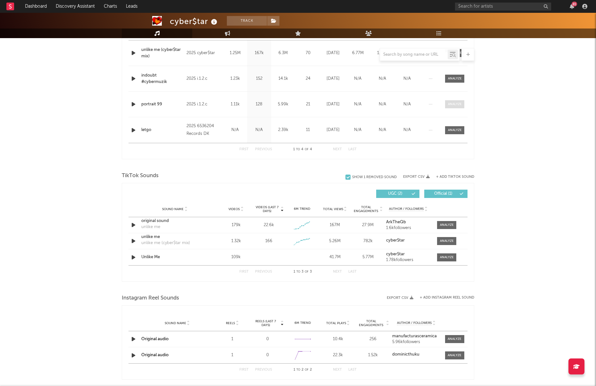
scroll to position [279, 0]
click at [446, 226] on div at bounding box center [447, 226] width 14 height 5
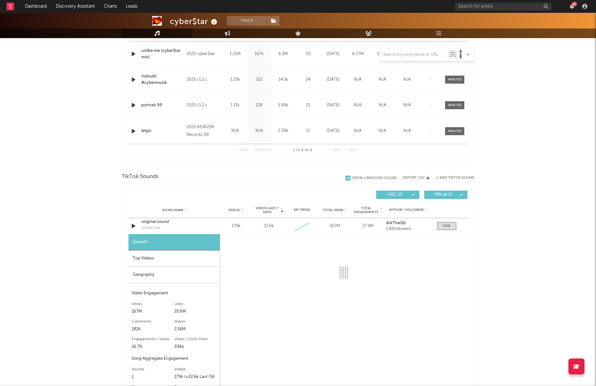
select select "1w"
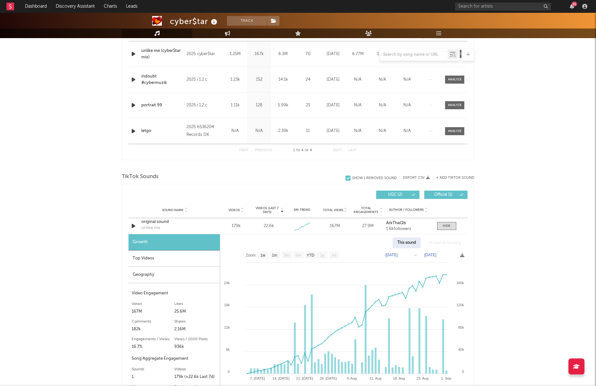
click at [188, 278] on div "Geography" at bounding box center [173, 275] width 91 height 16
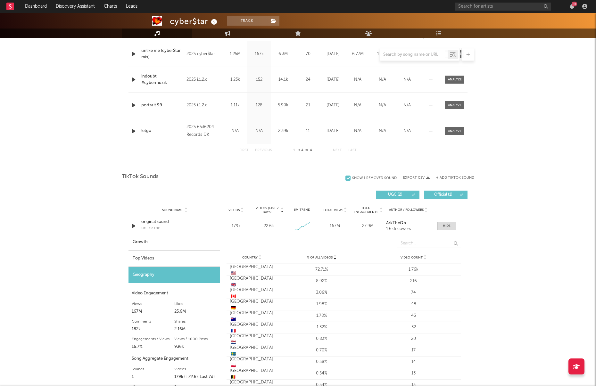
click at [182, 262] on div "Top Videos" at bounding box center [173, 259] width 91 height 16
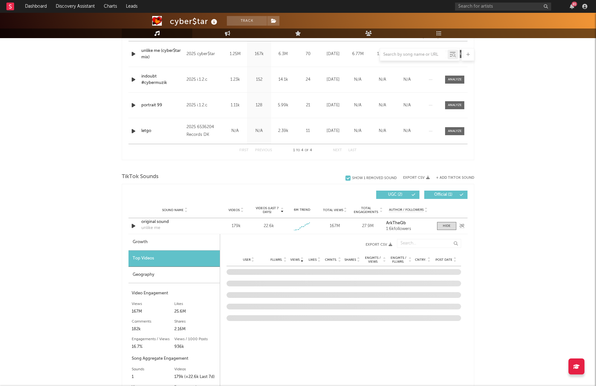
click at [150, 221] on div "original sound" at bounding box center [174, 222] width 67 height 6
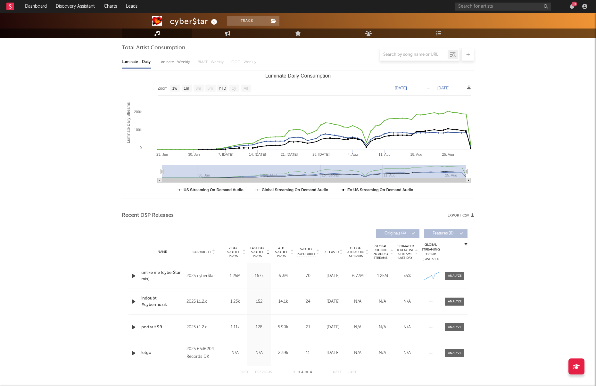
scroll to position [59, 0]
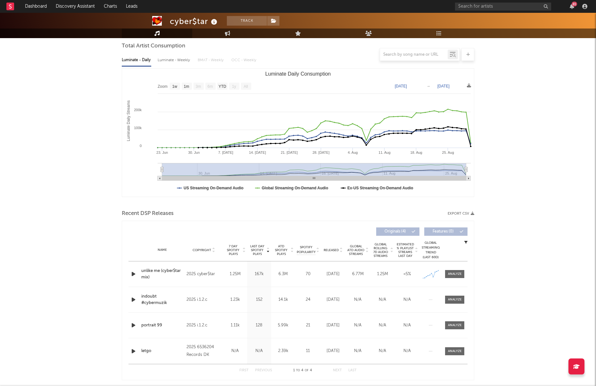
drag, startPoint x: 454, startPoint y: 274, endPoint x: 276, endPoint y: 257, distance: 178.9
click at [454, 274] on div at bounding box center [455, 274] width 14 height 5
select select "1w"
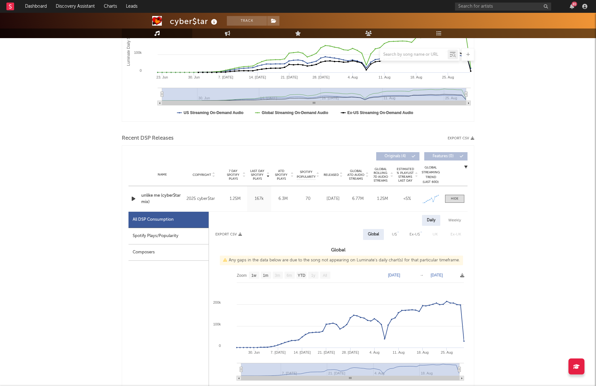
scroll to position [145, 0]
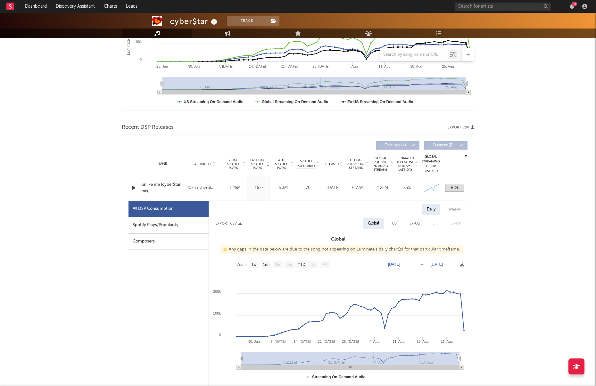
drag, startPoint x: 395, startPoint y: 227, endPoint x: 389, endPoint y: 232, distance: 7.9
click at [395, 227] on div "US" at bounding box center [394, 224] width 5 height 8
select select "1w"
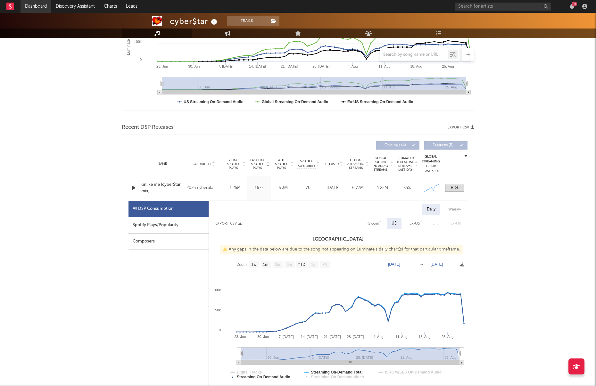
click at [37, 7] on link "Dashboard" at bounding box center [36, 6] width 31 height 13
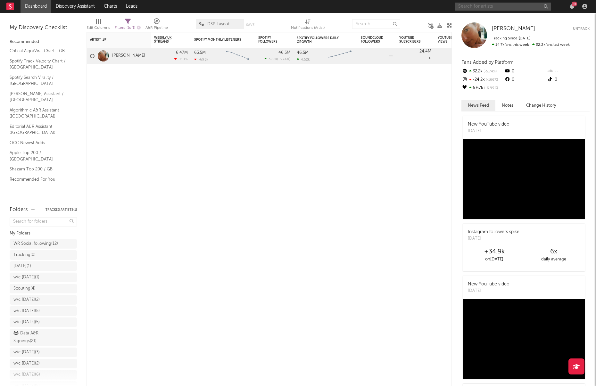
click at [470, 3] on input "text" at bounding box center [503, 7] width 96 height 8
click at [201, 116] on div "Artist Notifications Weekly UK Streams WoW % Change Spotify Monthly Listeners 7…" at bounding box center [268, 209] width 365 height 354
